Goal: Task Accomplishment & Management: Manage account settings

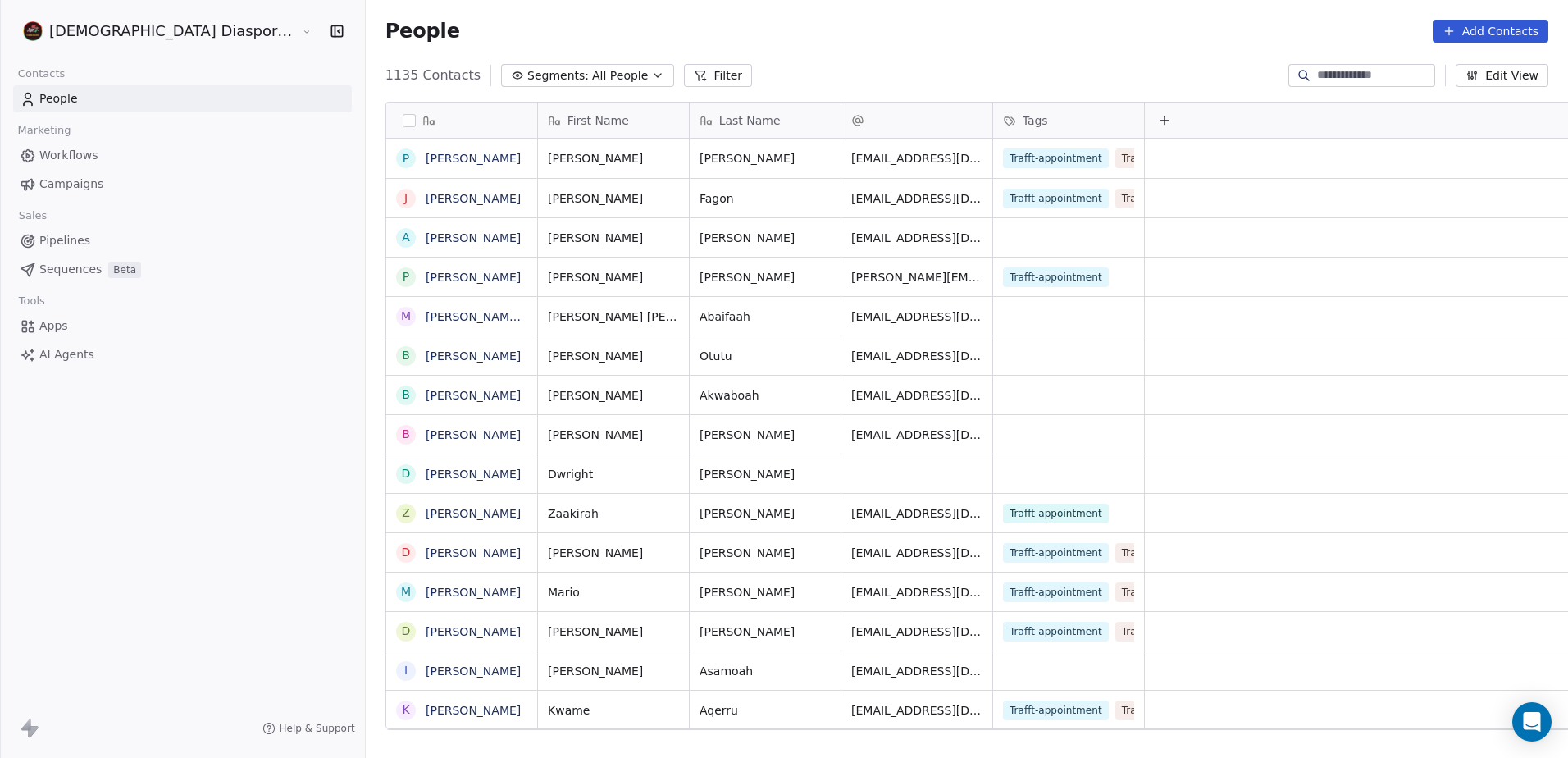
click at [59, 241] on span "Pipelines" at bounding box center [65, 241] width 50 height 17
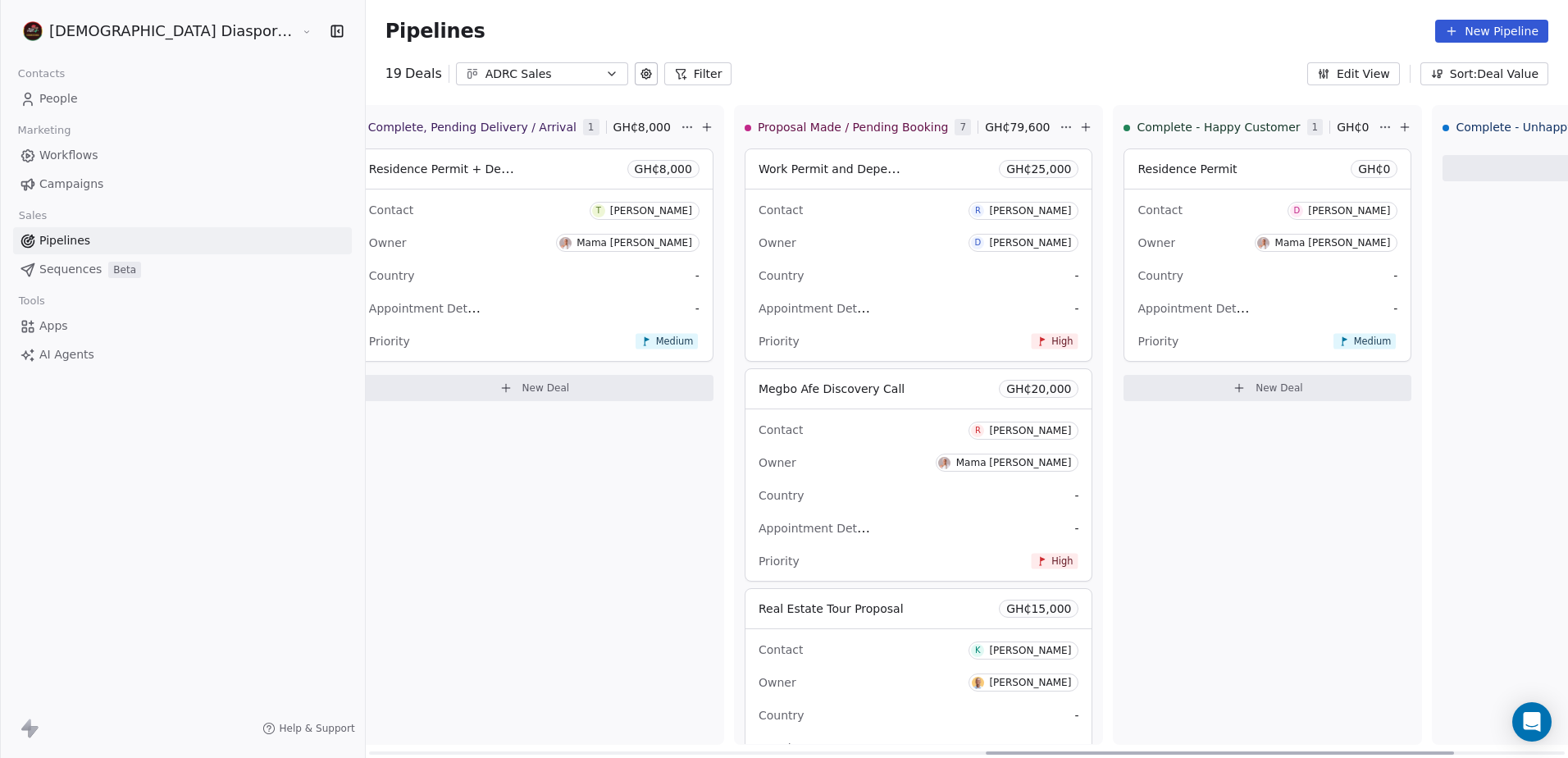
scroll to position [0, 1693]
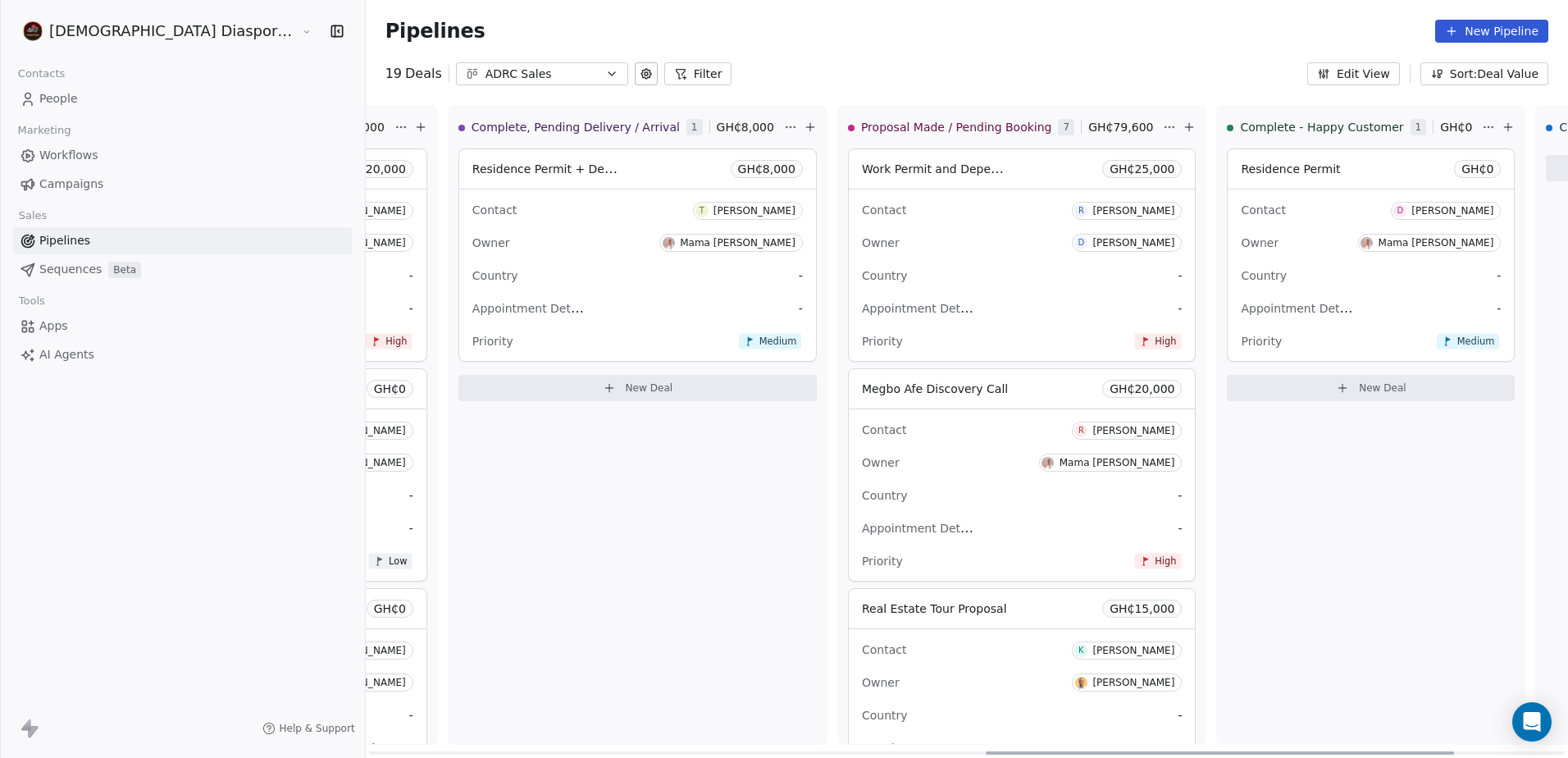
drag, startPoint x: 751, startPoint y: 755, endPoint x: 1368, endPoint y: 732, distance: 617.4
click at [1368, 751] on div at bounding box center [1219, 753] width 468 height 3
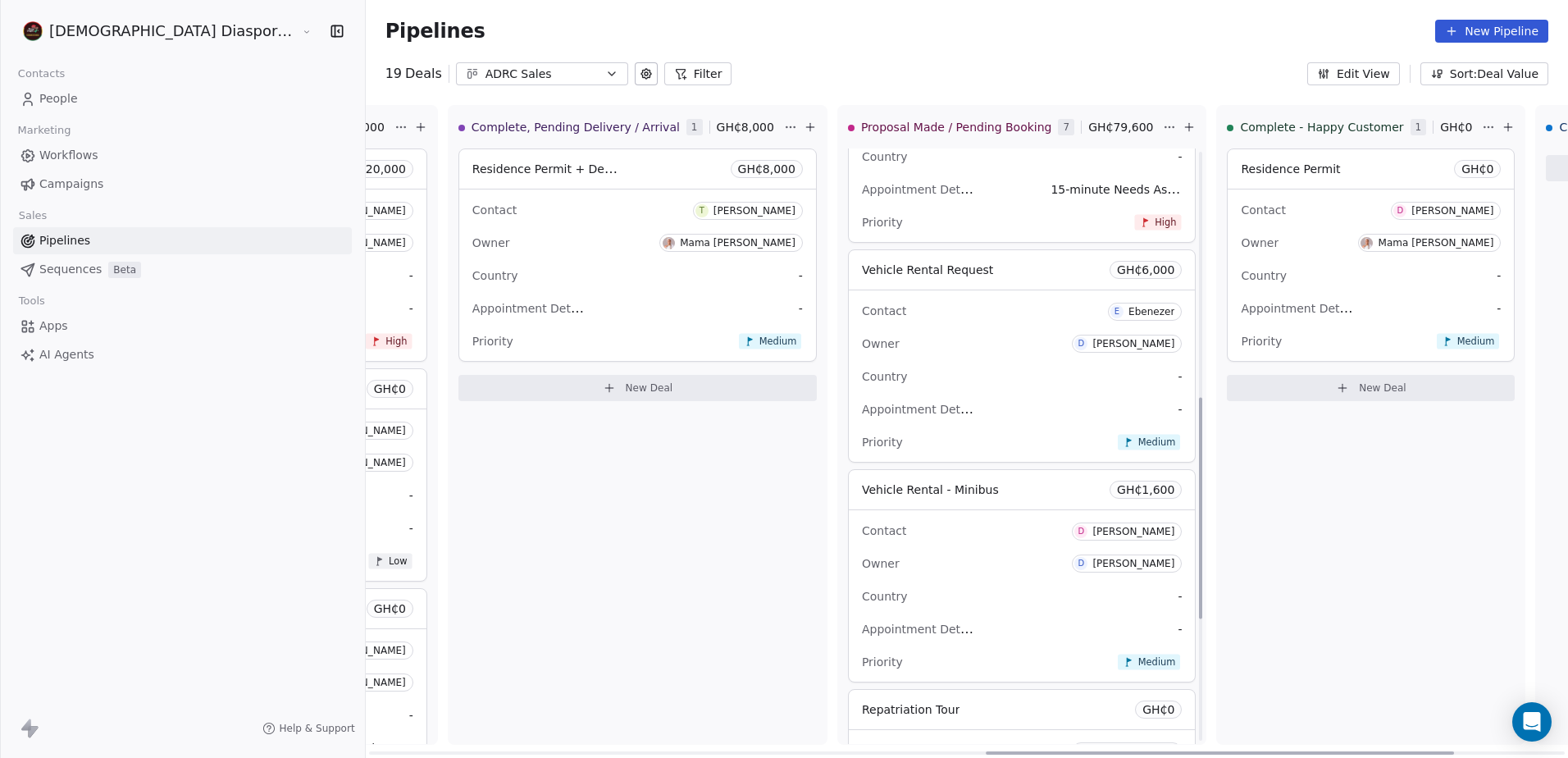
scroll to position [661, 0]
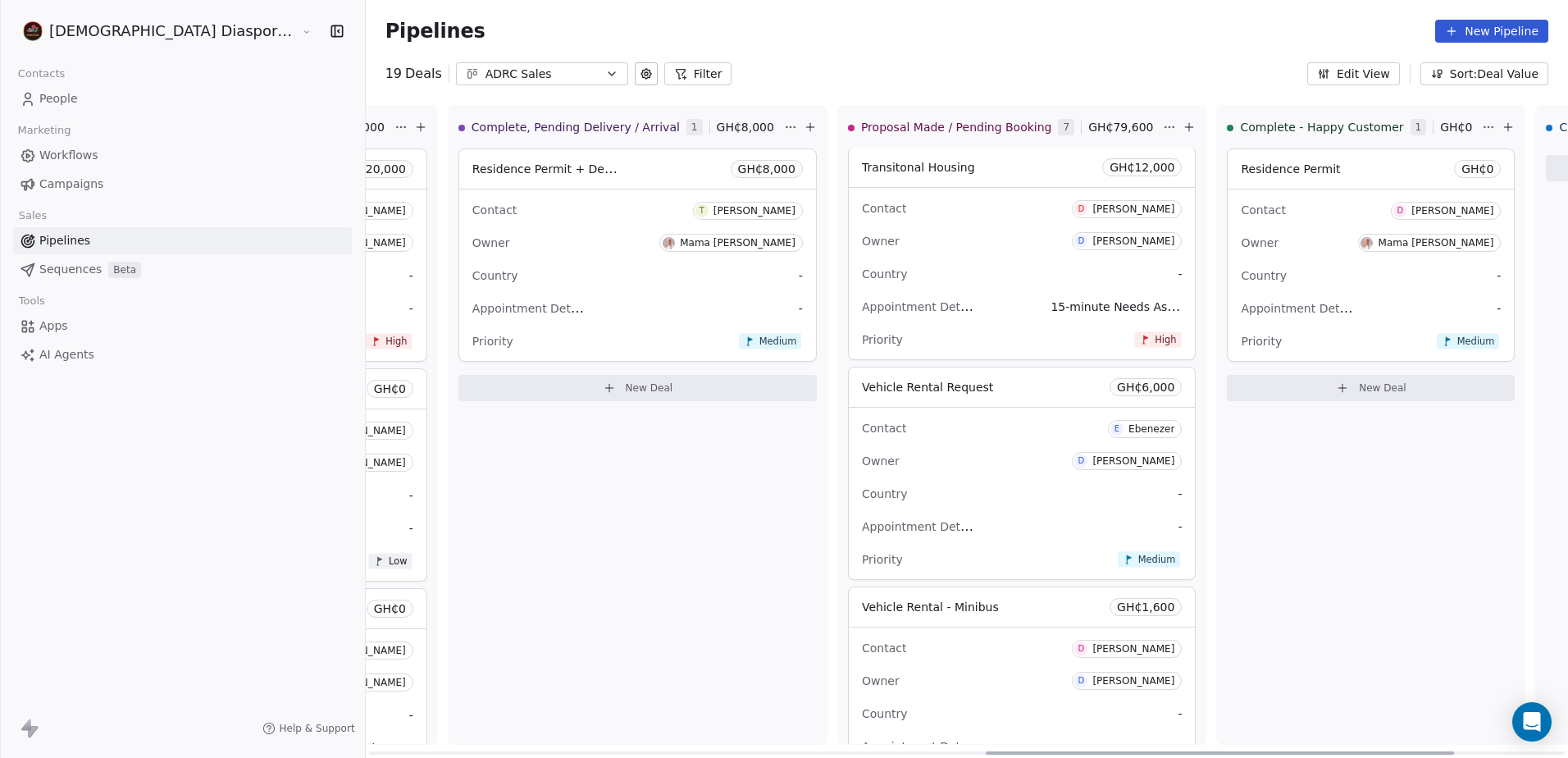
click at [862, 248] on div "Owner D [PERSON_NAME]" at bounding box center [1022, 241] width 320 height 26
click at [862, 269] on div "Country -" at bounding box center [1022, 273] width 320 height 26
